Goal: Information Seeking & Learning: Check status

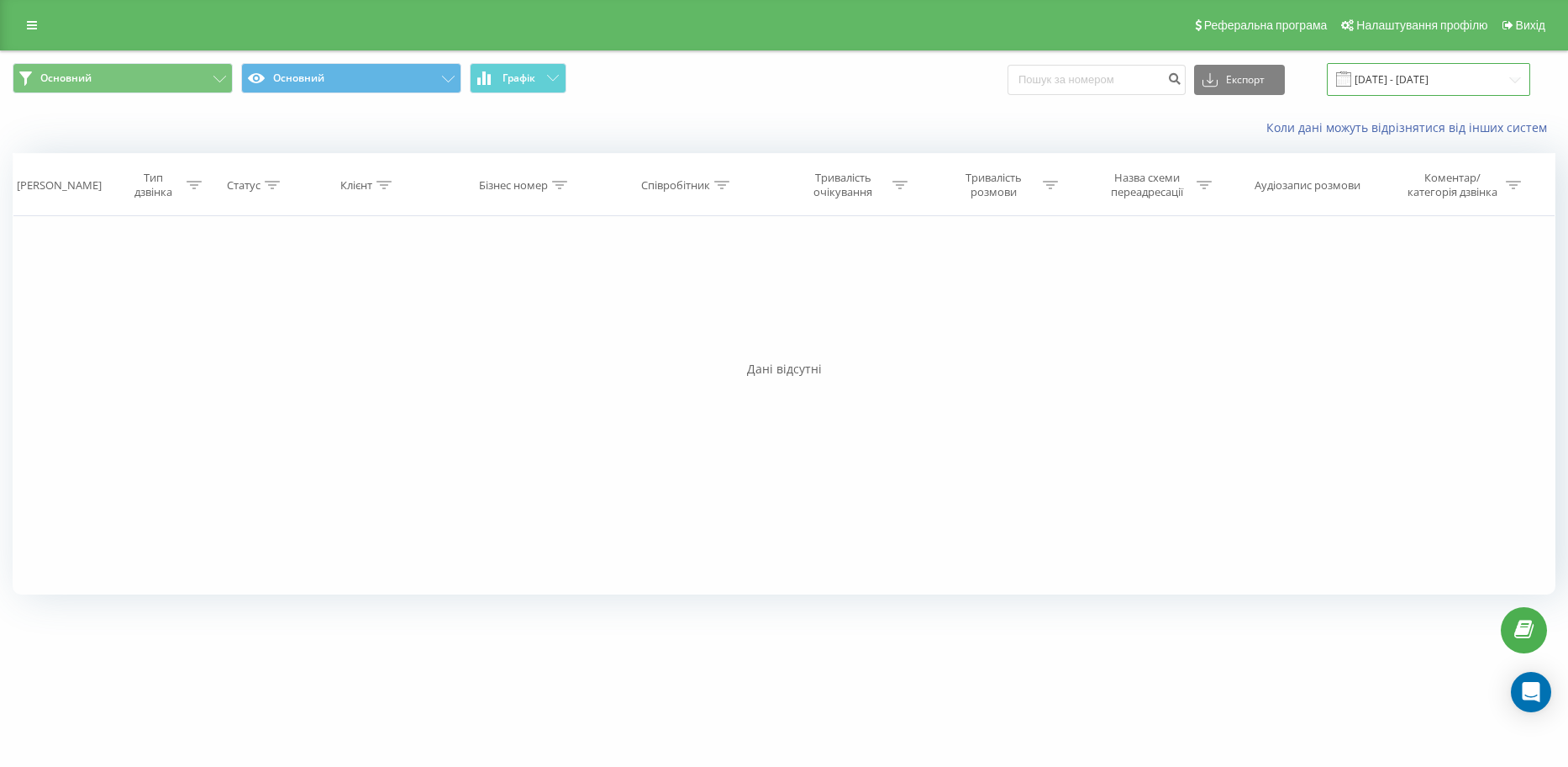
click at [1402, 81] on input "[DATE] - [DATE]" at bounding box center [1428, 79] width 204 height 33
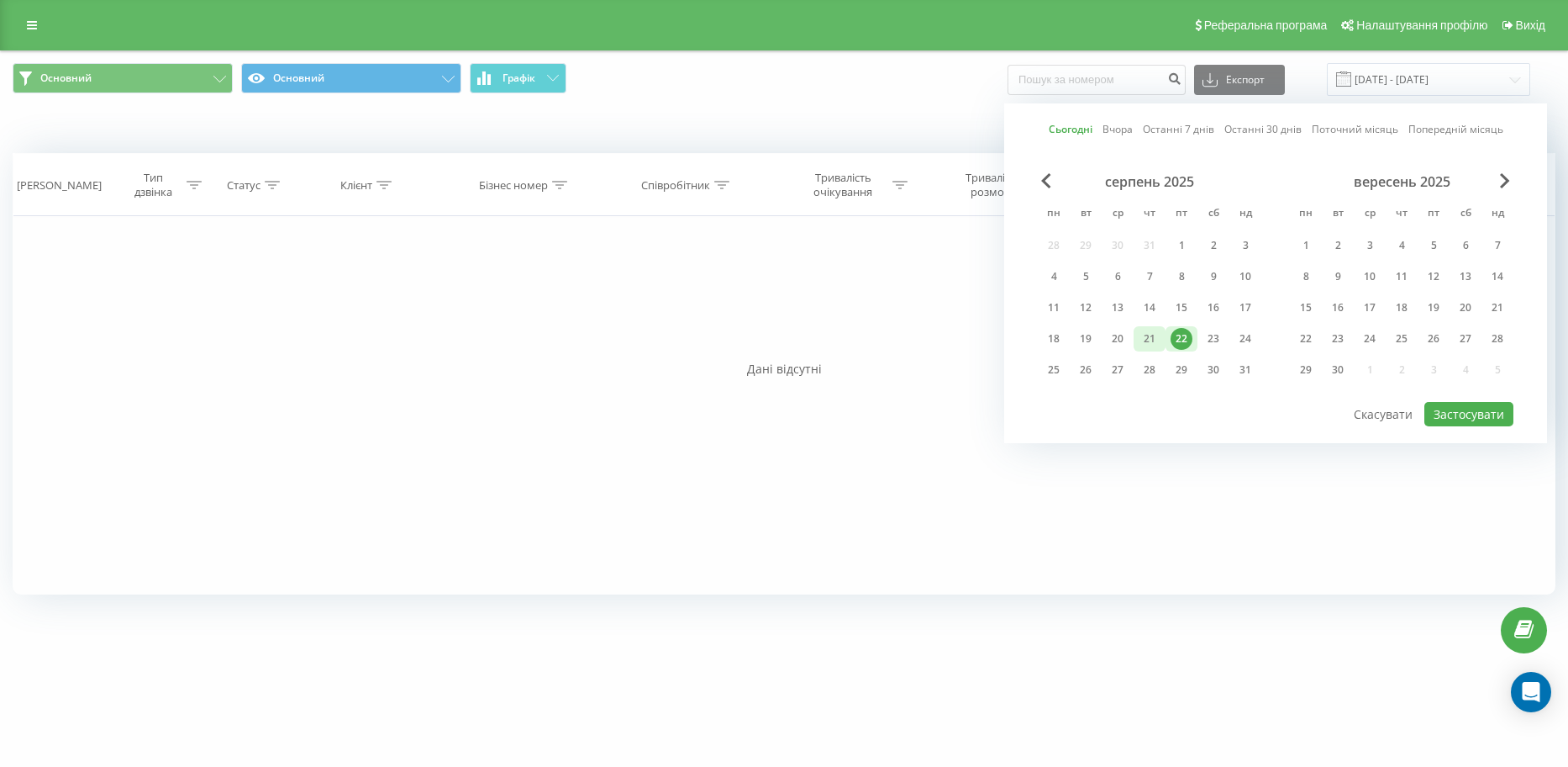
click at [1149, 333] on div "21" at bounding box center [1149, 338] width 22 height 22
click at [1452, 407] on button "Застосувати" at bounding box center [1469, 414] width 89 height 24
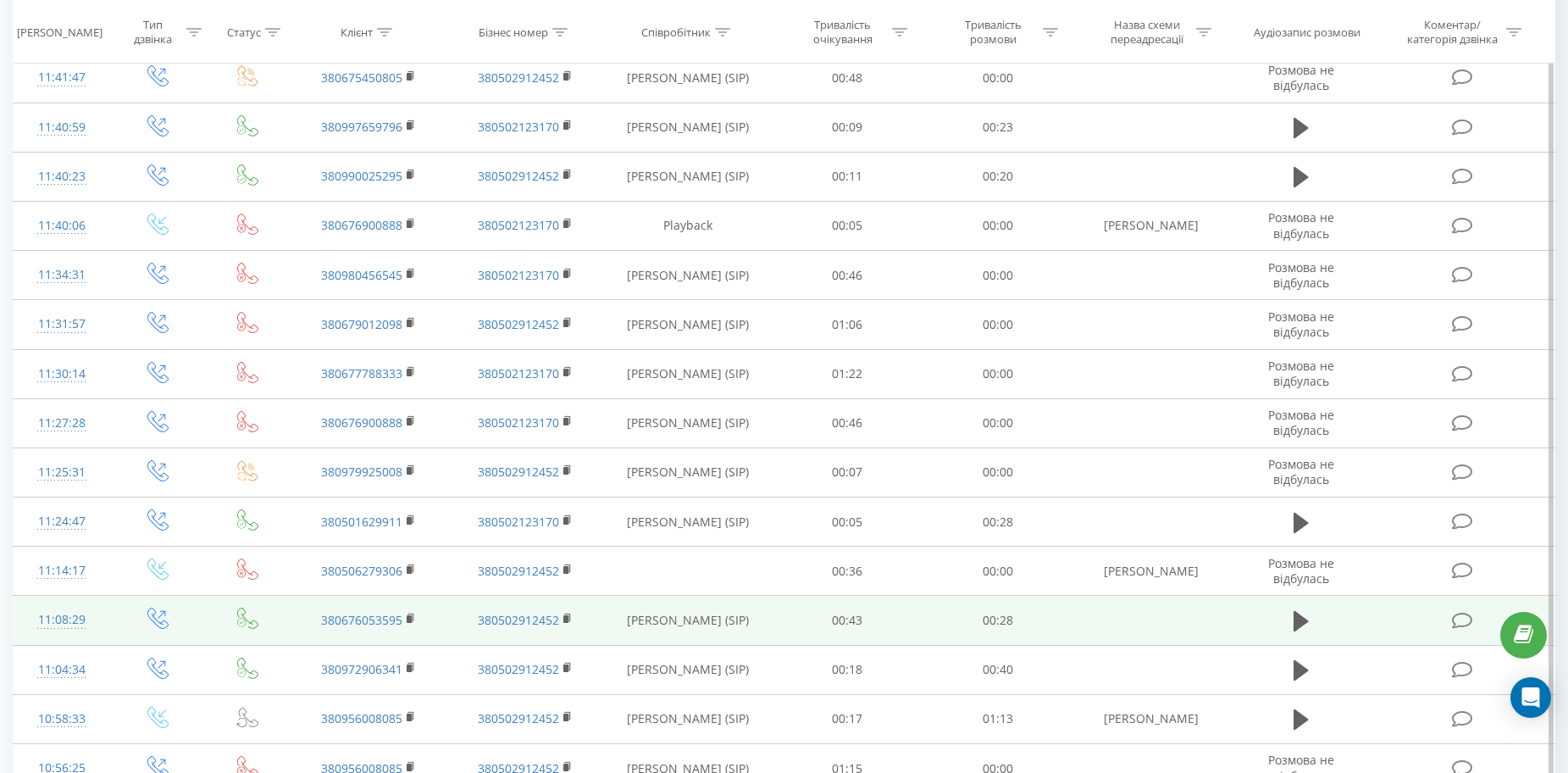
scroll to position [1129, 0]
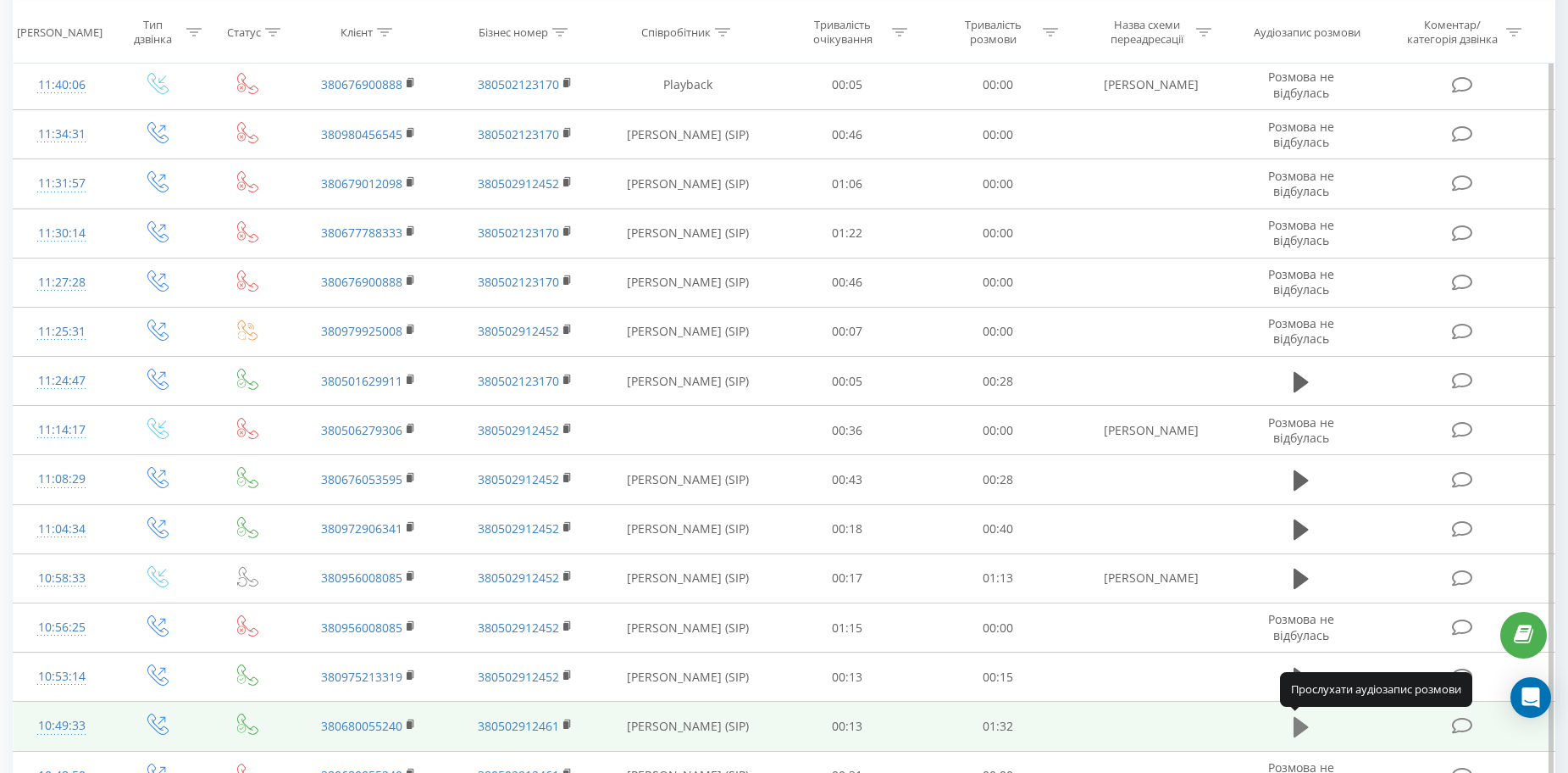
click at [1292, 728] on button at bounding box center [1301, 727] width 26 height 26
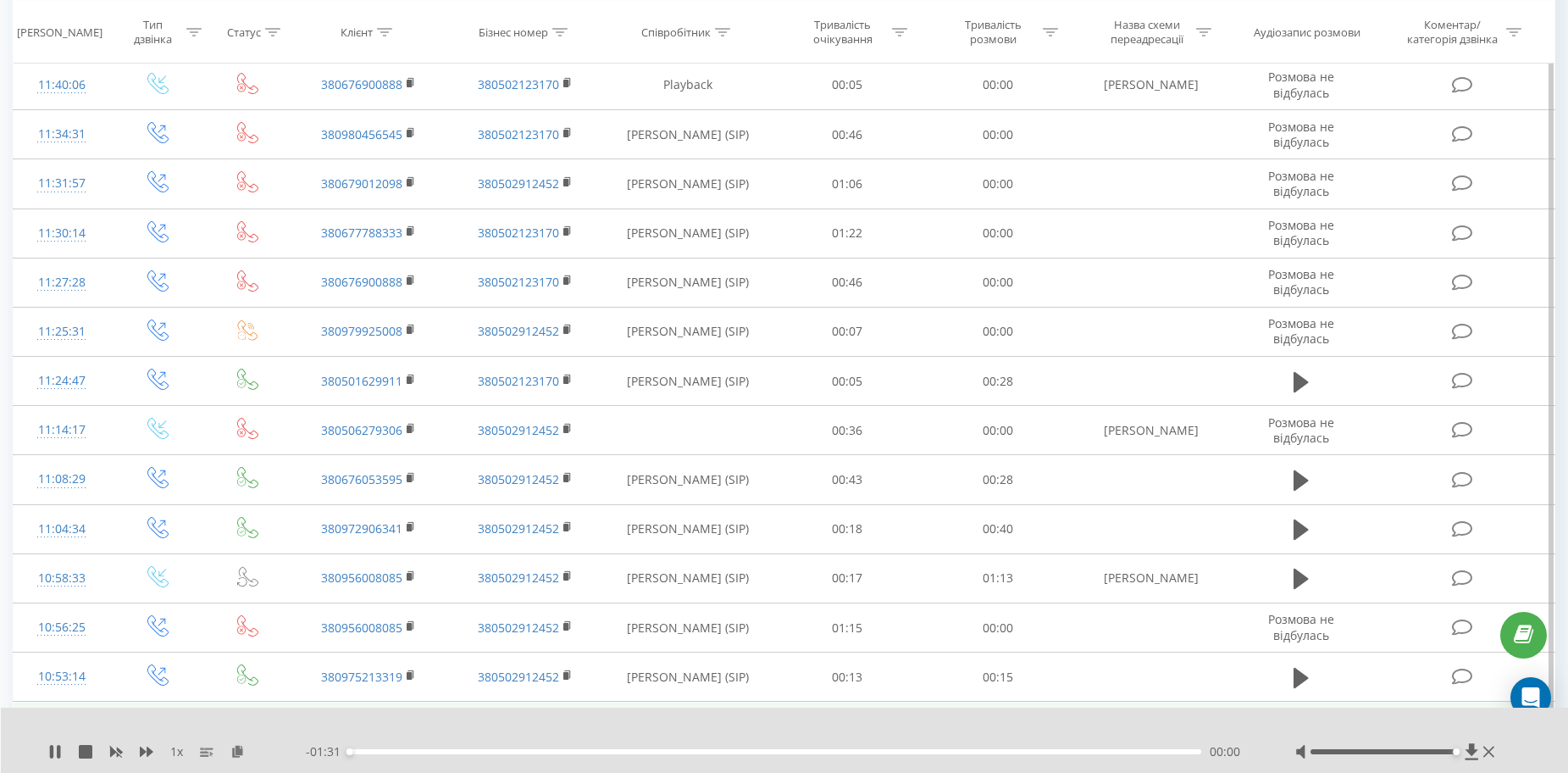
drag, startPoint x: 1386, startPoint y: 750, endPoint x: 1461, endPoint y: 755, distance: 75.2
click at [1460, 754] on div at bounding box center [1397, 751] width 203 height 17
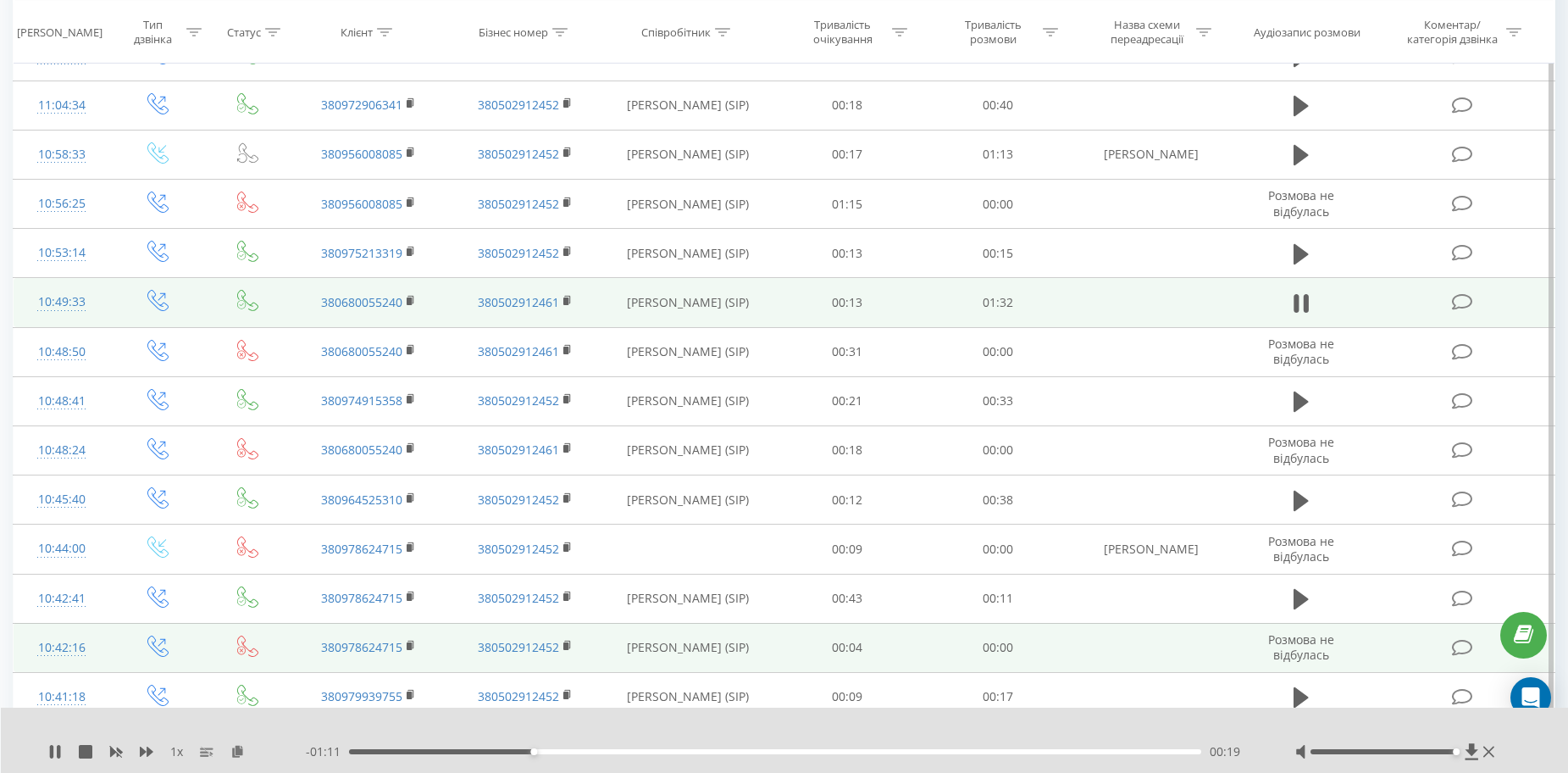
scroll to position [1695, 0]
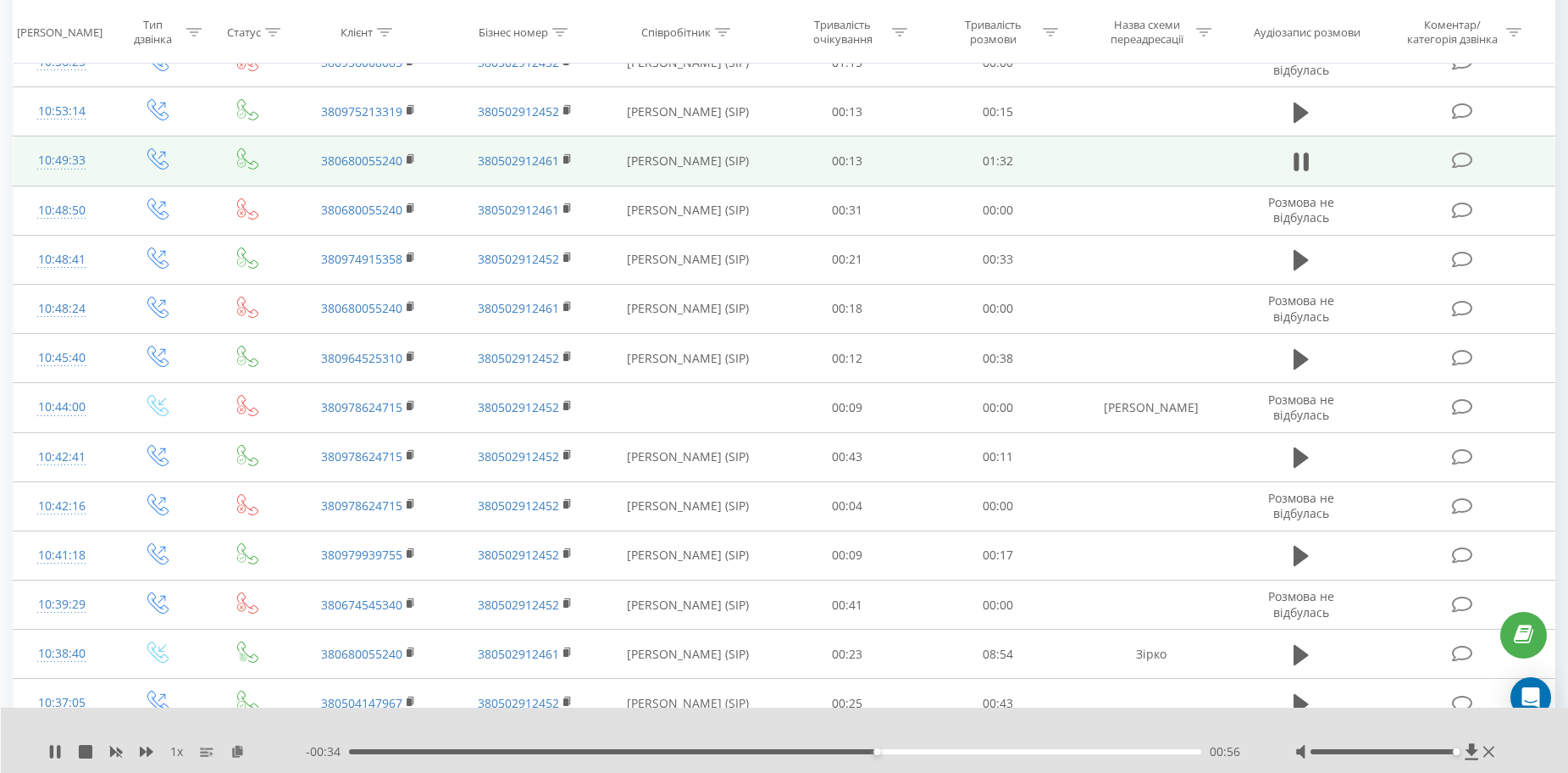
click at [55, 760] on div "1 x - 00:34 00:56 00:56" at bounding box center [784, 740] width 1568 height 65
click at [55, 755] on icon at bounding box center [55, 751] width 13 height 13
click at [55, 748] on icon at bounding box center [55, 751] width 10 height 13
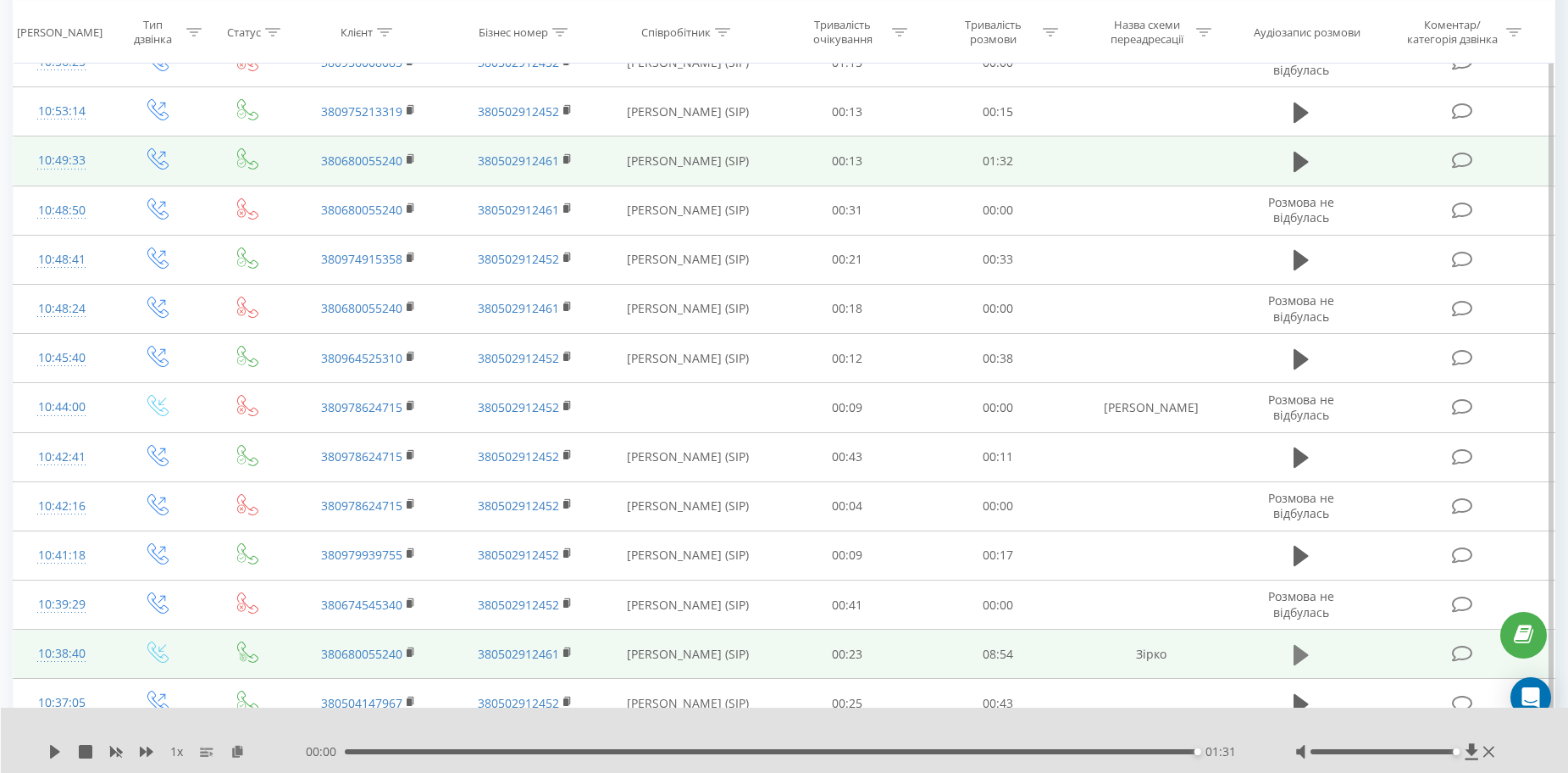
click at [1304, 655] on icon at bounding box center [1301, 654] width 15 height 20
click at [53, 749] on icon at bounding box center [52, 751] width 4 height 13
click at [1489, 751] on icon at bounding box center [1489, 752] width 11 height 11
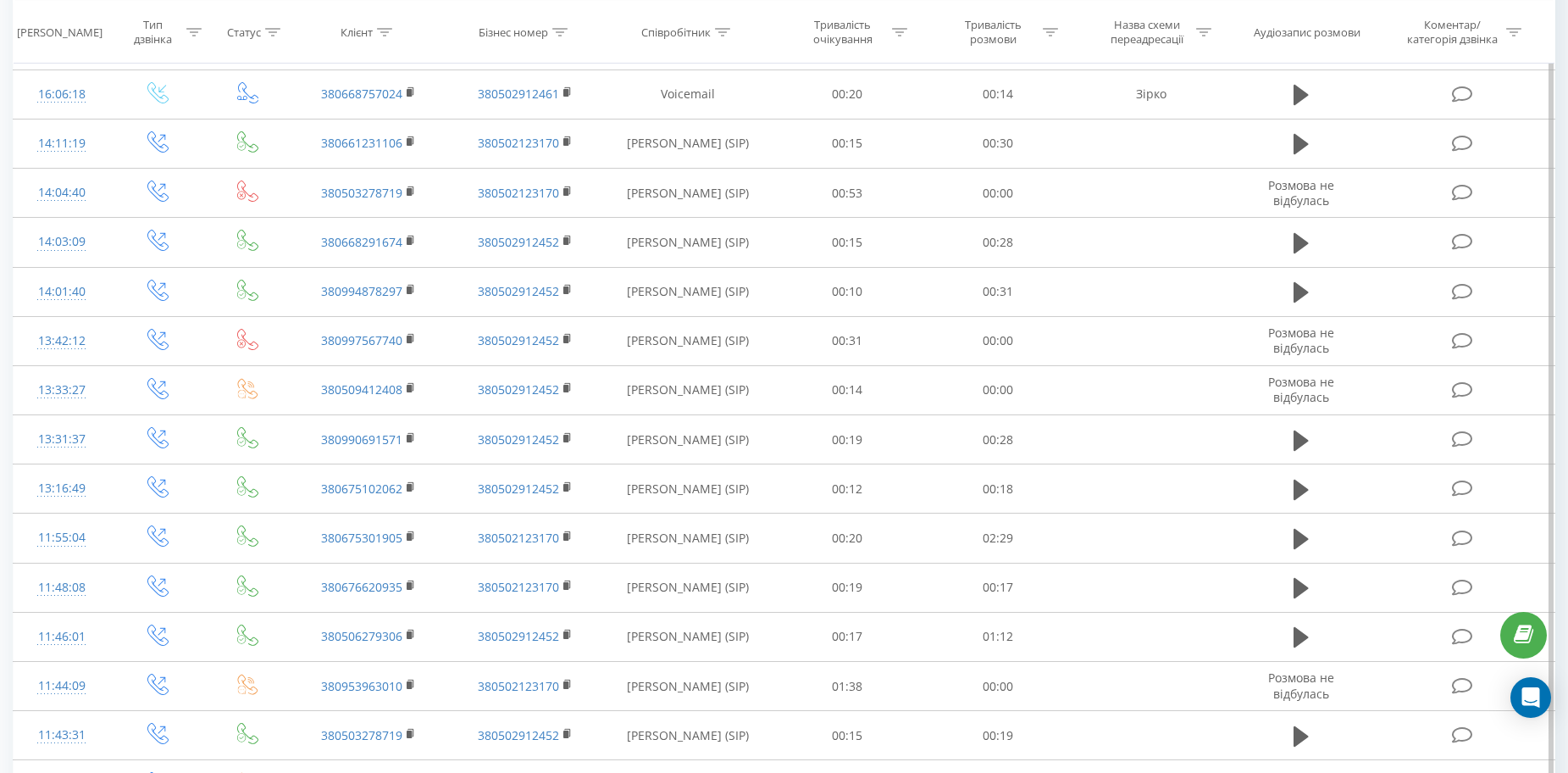
scroll to position [0, 0]
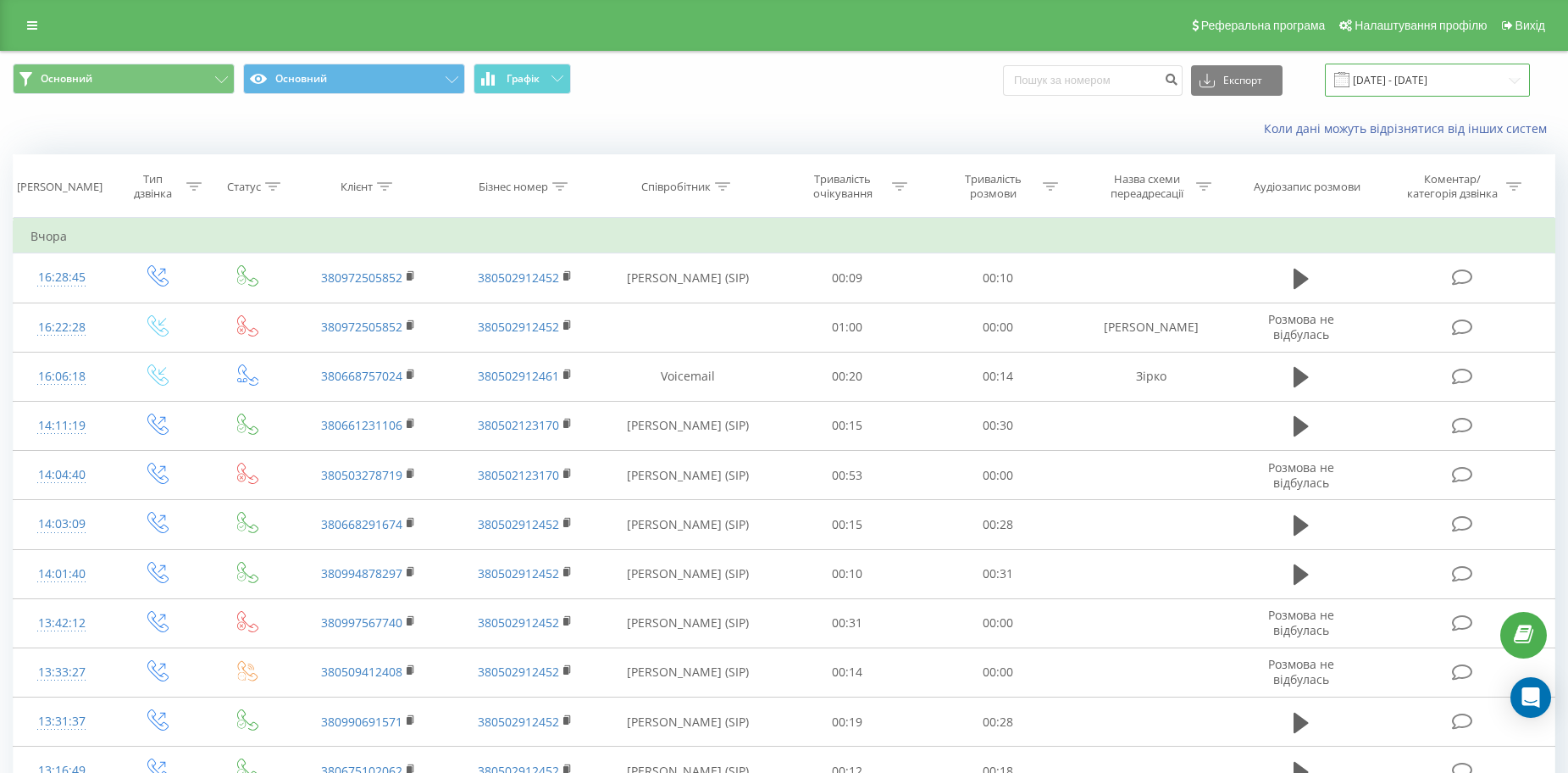
click at [1437, 89] on input "[DATE] - [DATE]" at bounding box center [1427, 79] width 205 height 33
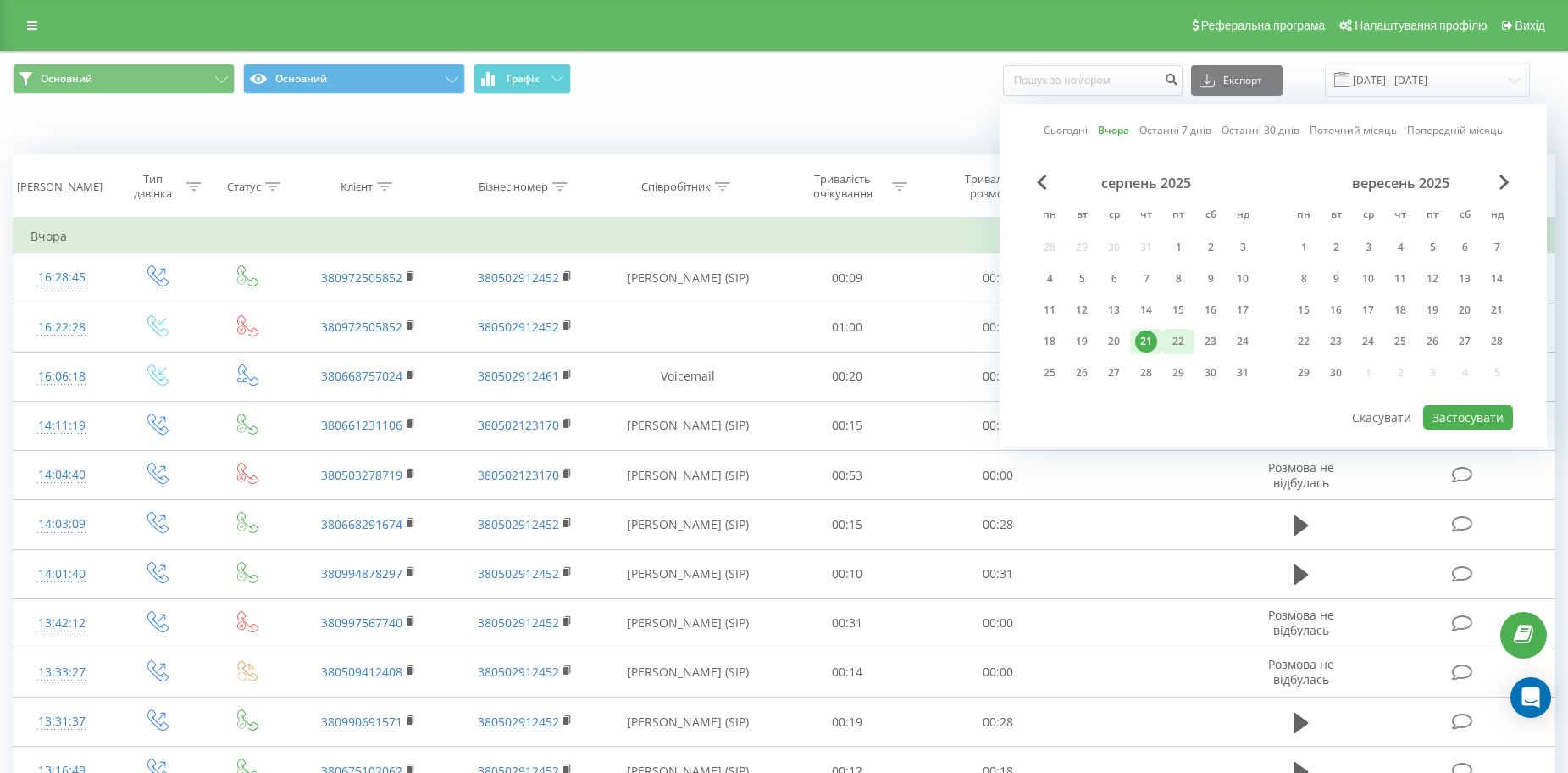
click at [1185, 344] on div "22" at bounding box center [1178, 341] width 22 height 22
click at [1492, 412] on button "Застосувати" at bounding box center [1468, 417] width 90 height 25
type input "[DATE] - [DATE]"
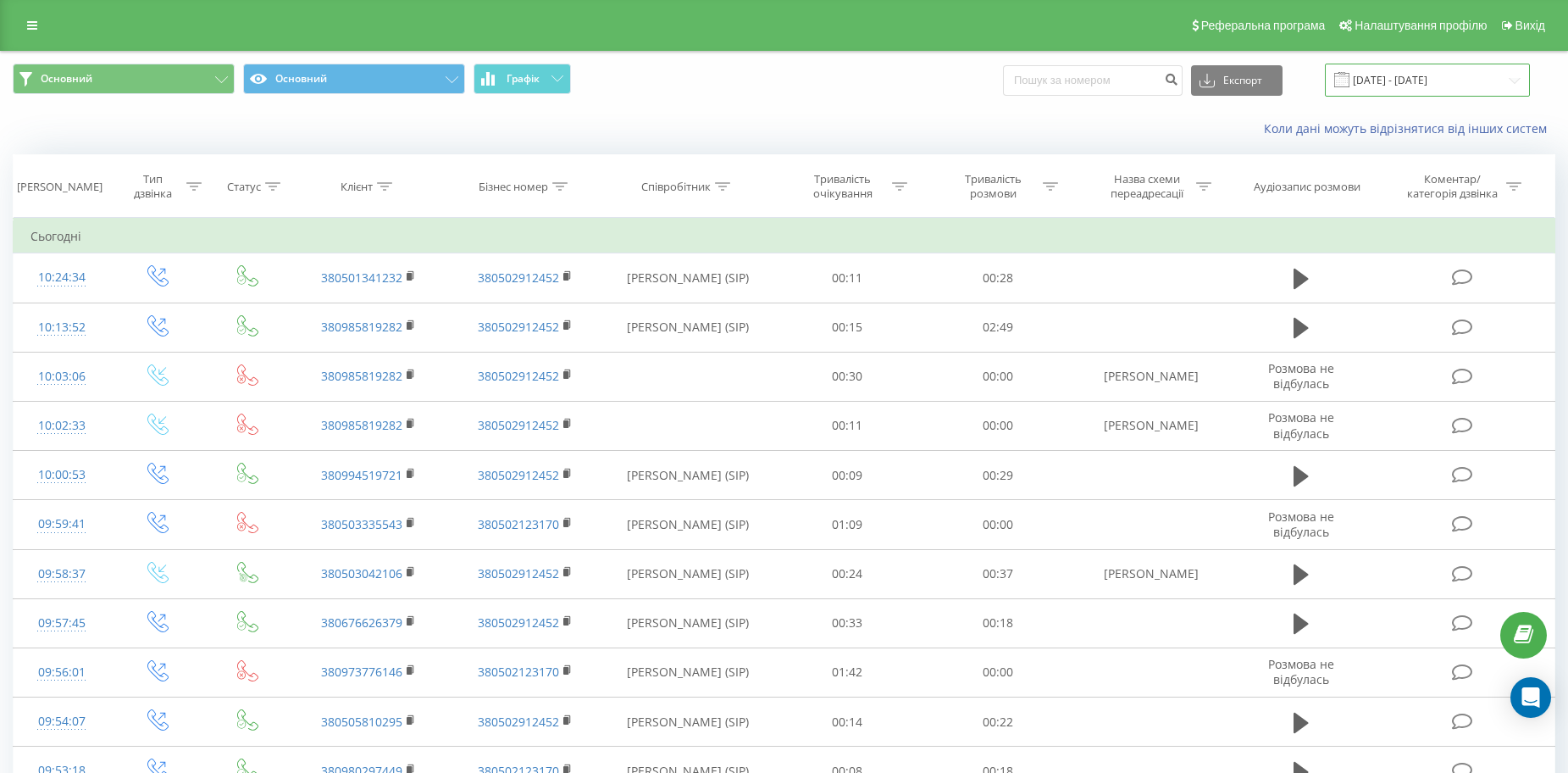
click at [1403, 86] on input "[DATE] - [DATE]" at bounding box center [1427, 79] width 205 height 33
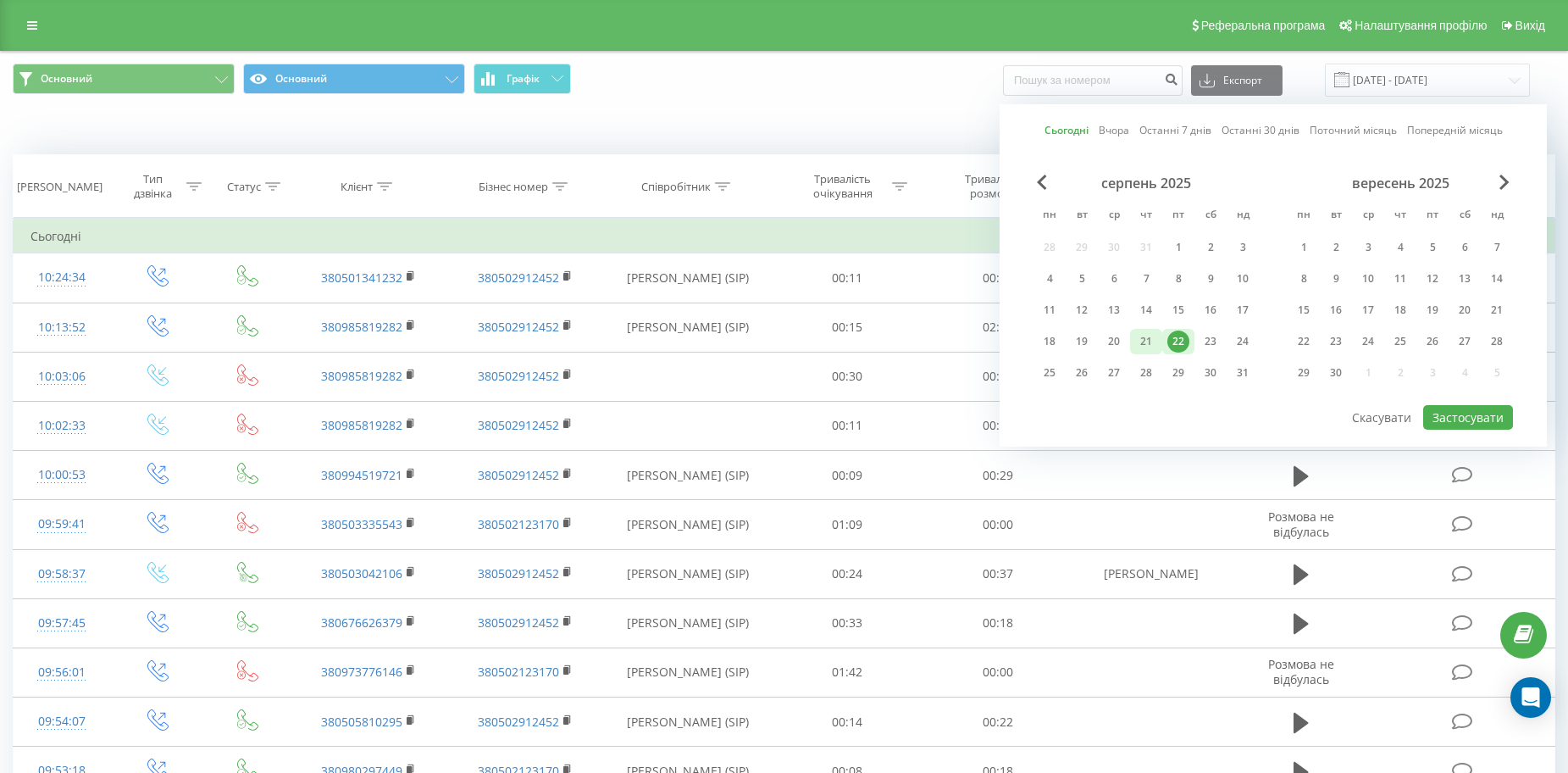
click at [1153, 340] on div "21" at bounding box center [1146, 341] width 22 height 22
click at [1153, 343] on div "21" at bounding box center [1146, 341] width 22 height 22
click at [1470, 416] on button "Застосувати" at bounding box center [1468, 417] width 90 height 25
type input "[DATE] - [DATE]"
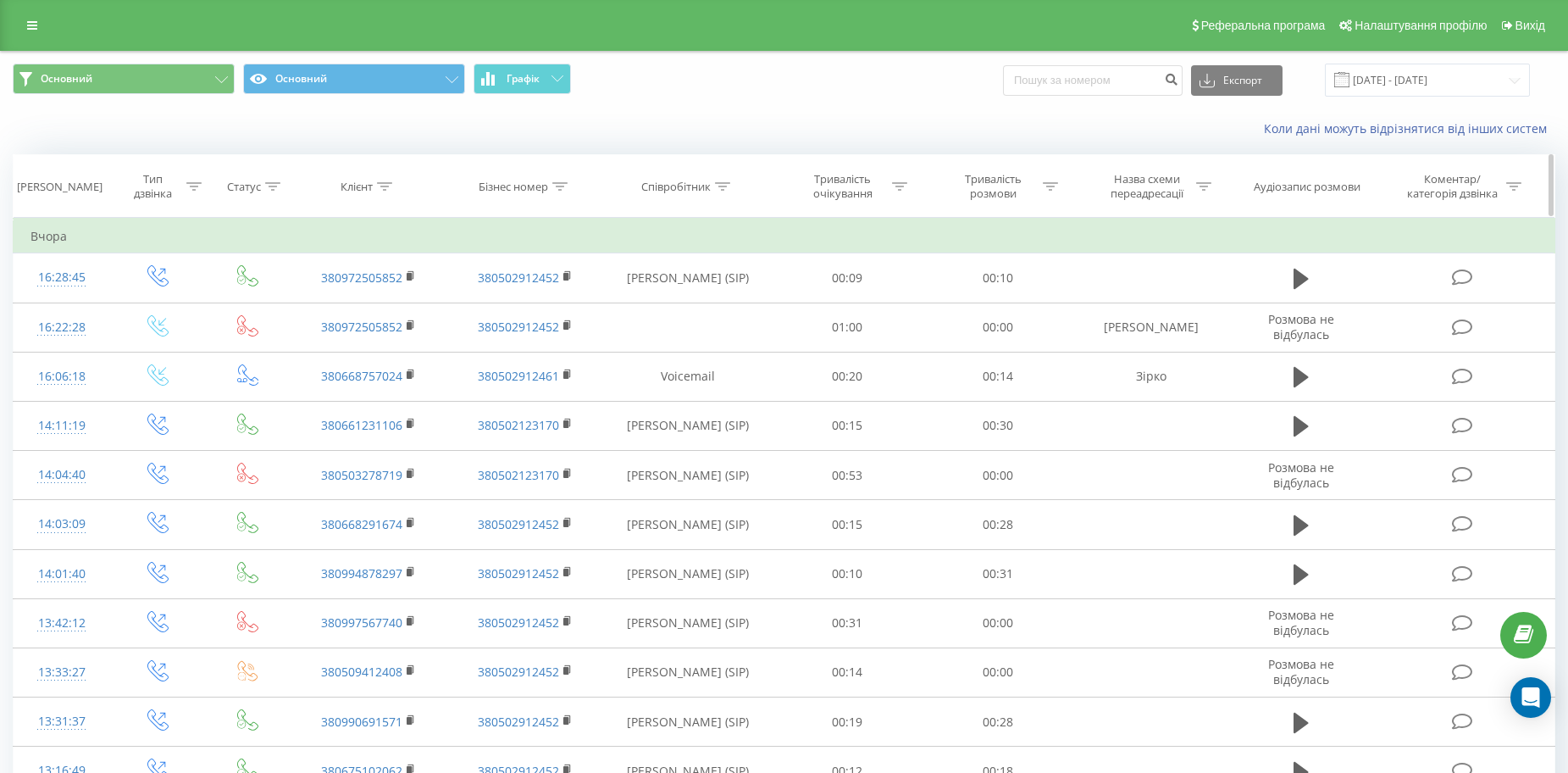
click at [717, 188] on icon at bounding box center [723, 185] width 15 height 9
click at [748, 272] on icon at bounding box center [749, 269] width 17 height 17
click at [725, 307] on input "text" at bounding box center [688, 307] width 150 height 29
type input "0502912452"
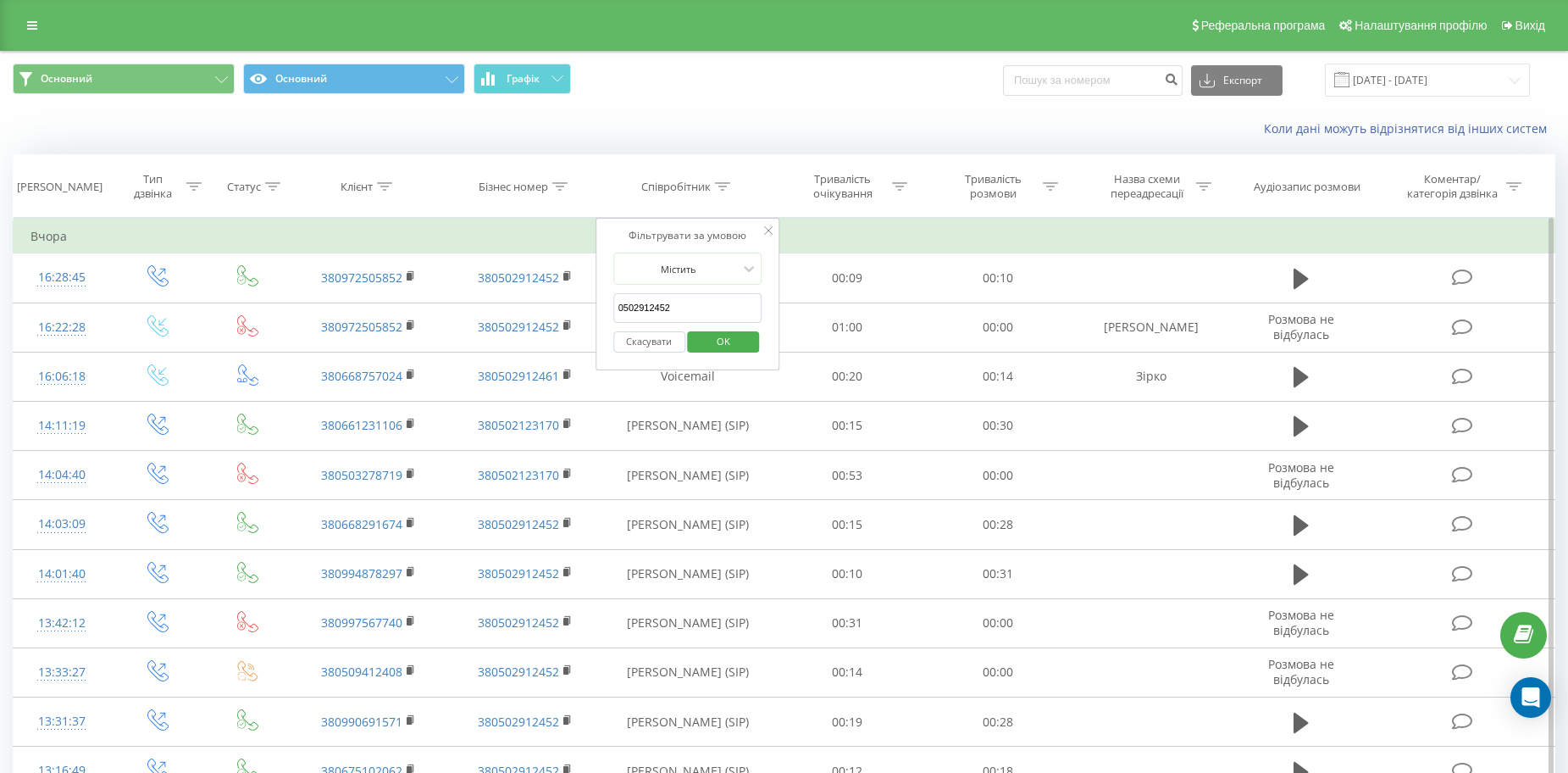
click at [722, 346] on span "OK" at bounding box center [724, 341] width 47 height 26
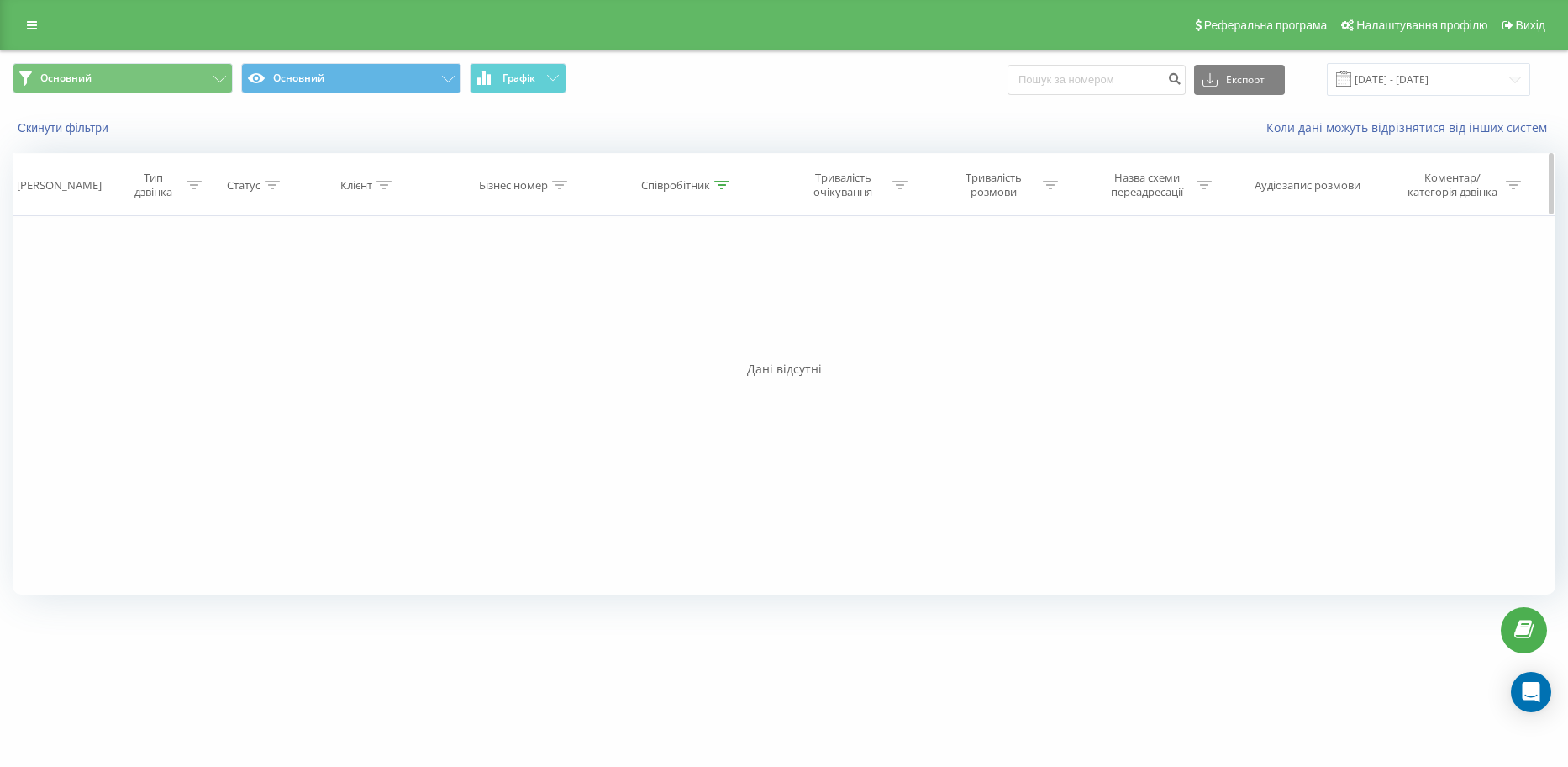
click at [694, 192] on div "Співробітник" at bounding box center [675, 185] width 69 height 14
click at [741, 301] on input "0502912452" at bounding box center [688, 305] width 148 height 29
drag, startPoint x: 720, startPoint y: 305, endPoint x: 566, endPoint y: 290, distance: 154.7
click at [566, 291] on div "Фільтрувати за умовою Дорівнює Введіть значення Скасувати OK Фільтрувати за умо…" at bounding box center [784, 405] width 1543 height 378
click at [843, 268] on div "Фільтрувати за умовою Дорівнює Введіть значення Скасувати OK Фільтрувати за умо…" at bounding box center [784, 405] width 1543 height 378
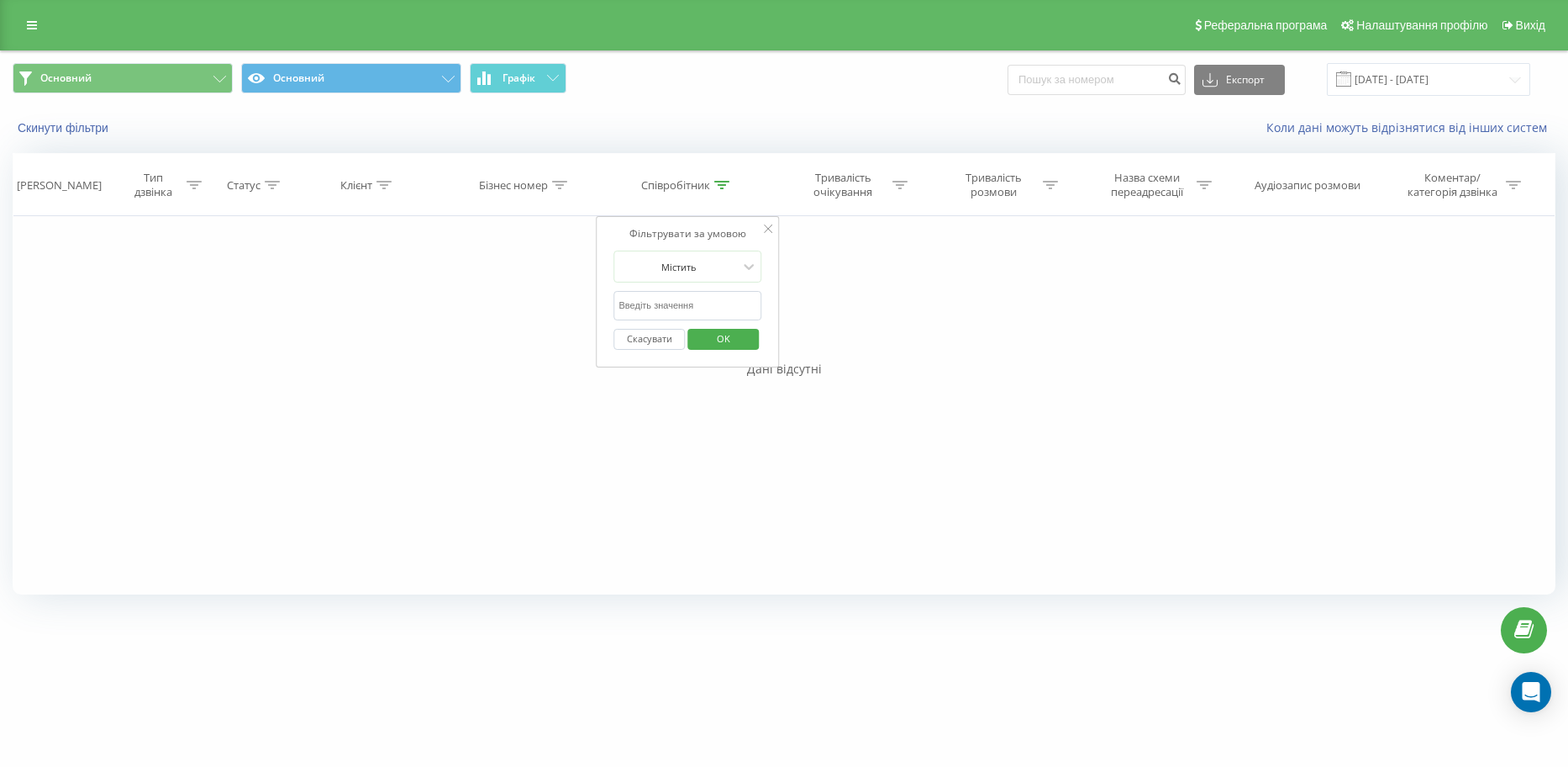
click at [768, 223] on div at bounding box center [768, 229] width 8 height 17
click at [697, 180] on div "Співробітник" at bounding box center [675, 185] width 69 height 14
click at [770, 231] on icon at bounding box center [768, 228] width 8 height 8
click at [559, 192] on th "Бізнес номер" at bounding box center [525, 185] width 157 height 62
click at [557, 183] on icon at bounding box center [559, 184] width 15 height 8
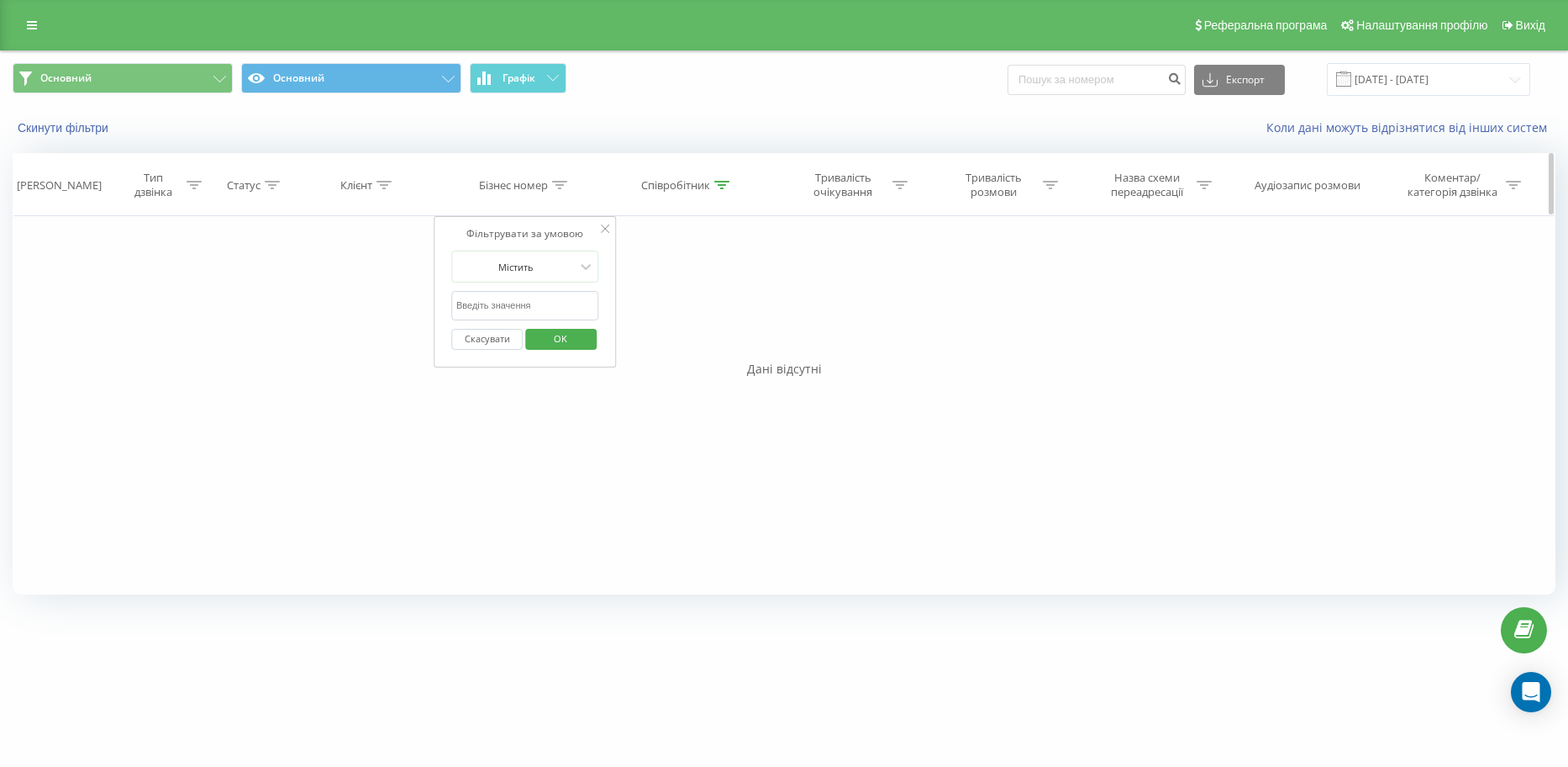
click at [557, 183] on icon at bounding box center [559, 184] width 15 height 8
click at [388, 184] on icon at bounding box center [384, 184] width 15 height 8
click at [388, 186] on icon at bounding box center [384, 184] width 15 height 8
click at [278, 182] on icon at bounding box center [272, 184] width 15 height 8
click at [277, 186] on icon at bounding box center [272, 184] width 15 height 8
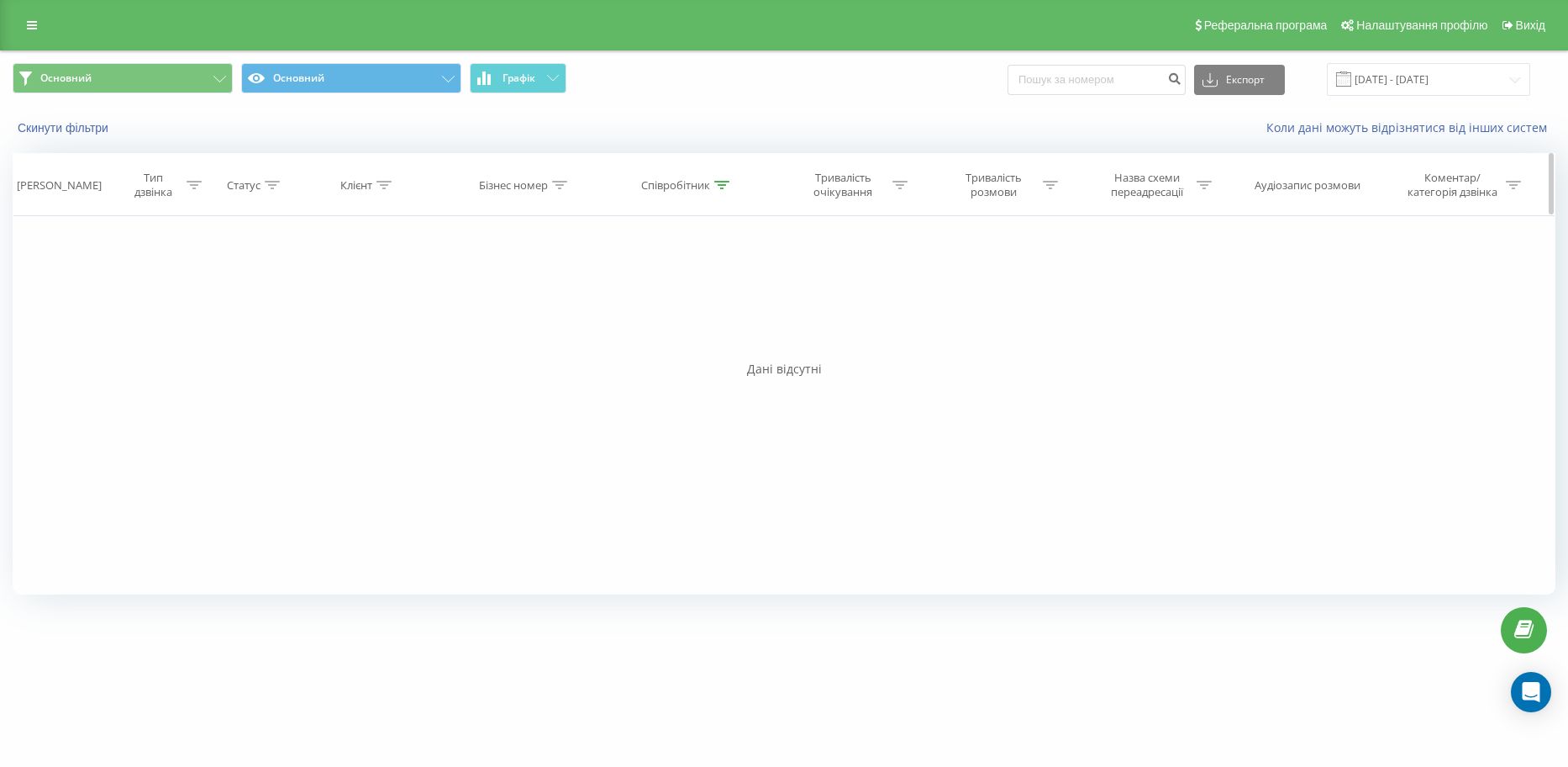
click at [183, 188] on div "Тип дзвінка" at bounding box center [163, 185] width 77 height 28
click at [198, 188] on icon at bounding box center [194, 184] width 15 height 8
click at [1433, 84] on input "[DATE] - [DATE]" at bounding box center [1428, 79] width 204 height 33
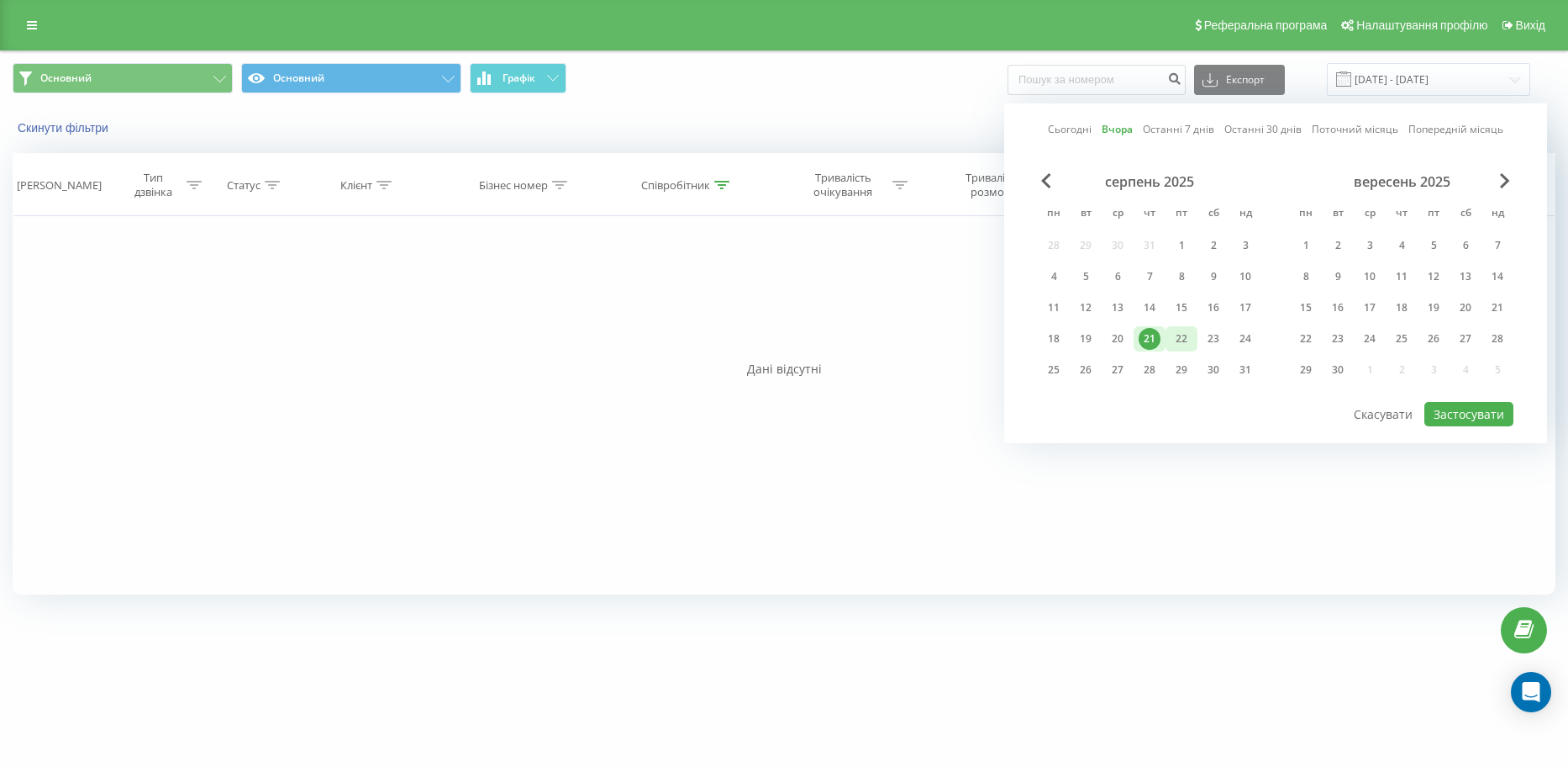
click at [1189, 337] on div "22" at bounding box center [1180, 338] width 22 height 22
click at [1190, 337] on div "22" at bounding box center [1180, 338] width 22 height 22
click at [1460, 414] on button "Застосувати" at bounding box center [1469, 414] width 89 height 24
type input "[DATE] - [DATE]"
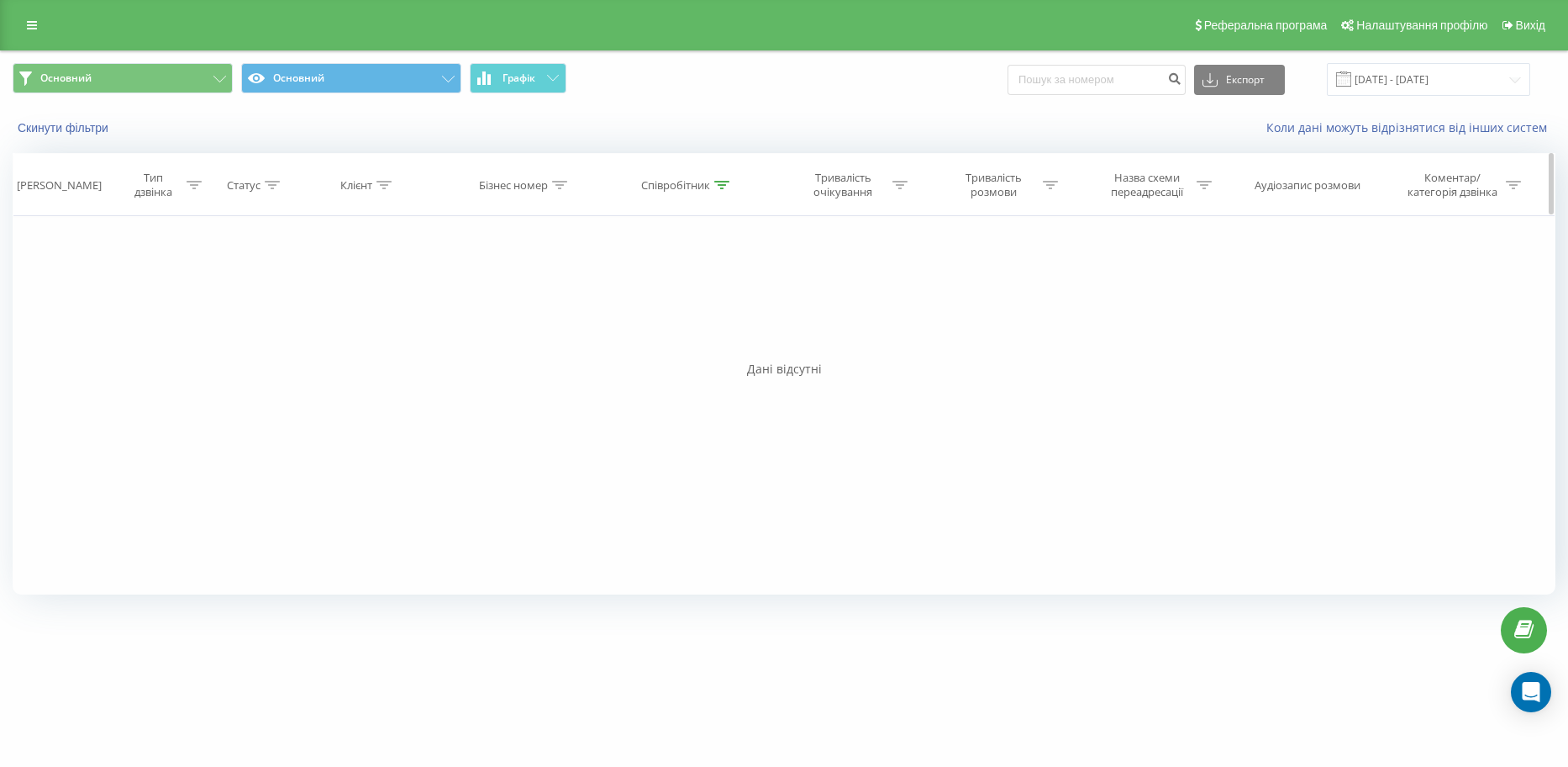
click at [716, 197] on th "Співробітник" at bounding box center [688, 185] width 169 height 62
click at [719, 189] on icon at bounding box center [722, 184] width 15 height 8
drag, startPoint x: 725, startPoint y: 299, endPoint x: 563, endPoint y: 287, distance: 162.4
click at [563, 287] on div "Фільтрувати за умовою Дорівнює Введіть значення Скасувати OK Фільтрувати за умо…" at bounding box center [784, 405] width 1543 height 378
click at [716, 338] on span "OK" at bounding box center [723, 338] width 47 height 26
